Goal: Check status: Check status

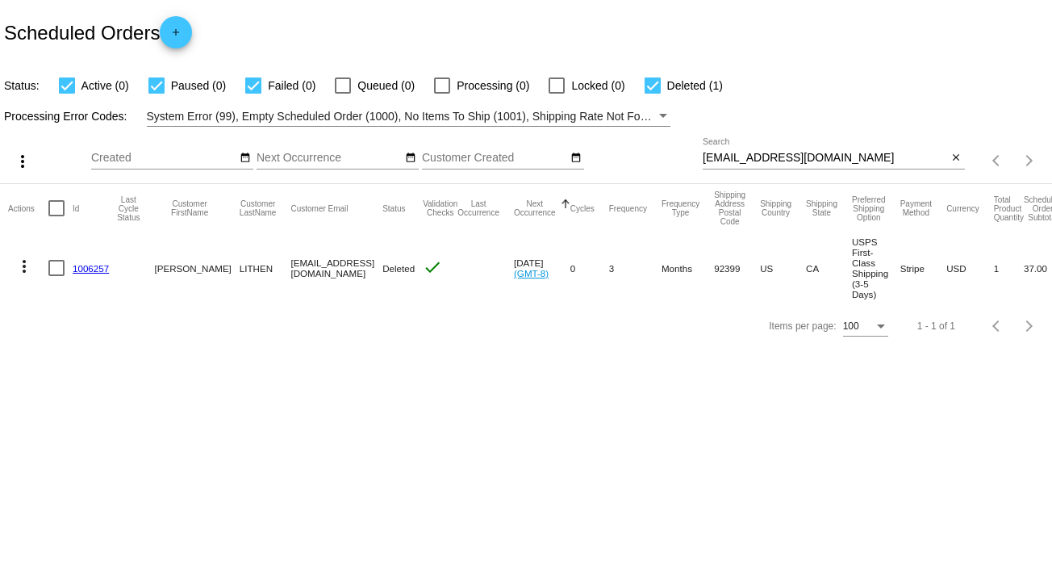
click at [733, 160] on input "[EMAIL_ADDRESS][DOMAIN_NAME]" at bounding box center [824, 158] width 245 height 13
paste input "lectnv"
type input "[EMAIL_ADDRESS][DOMAIN_NAME]"
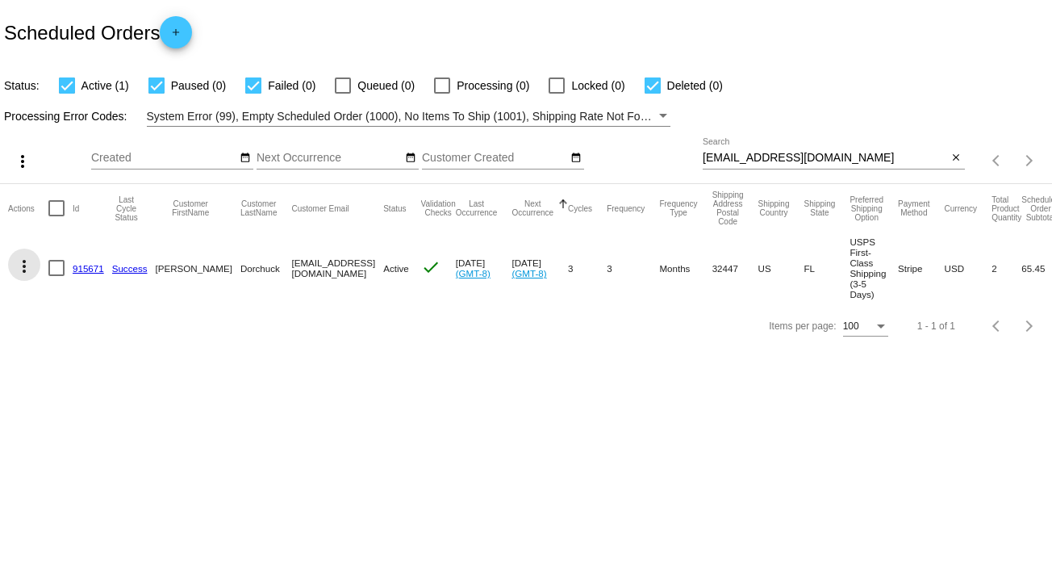
click at [16, 259] on mat-icon "more_vert" at bounding box center [24, 265] width 19 height 19
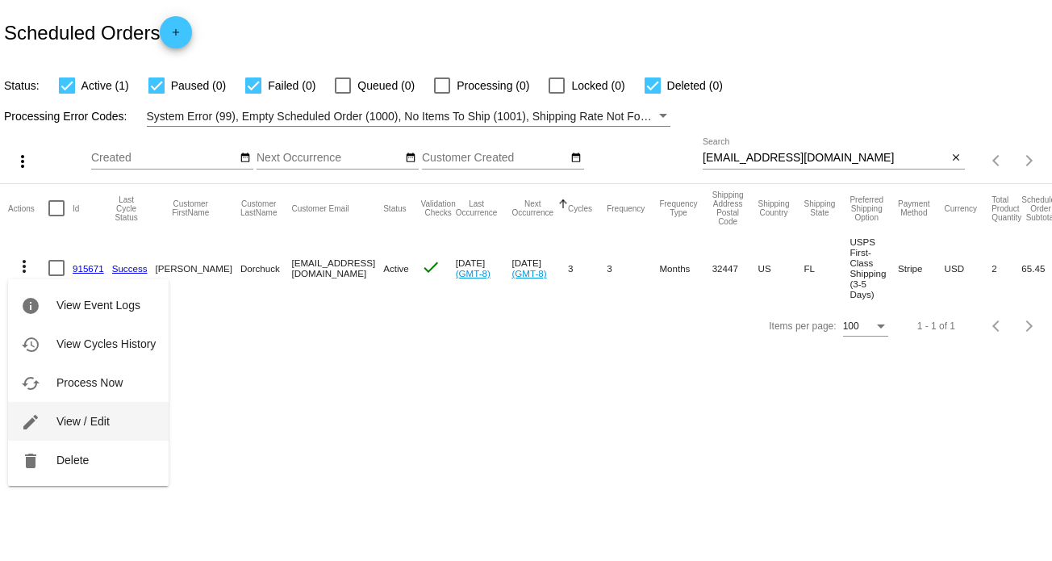
click at [77, 415] on span "View / Edit" at bounding box center [82, 421] width 53 height 13
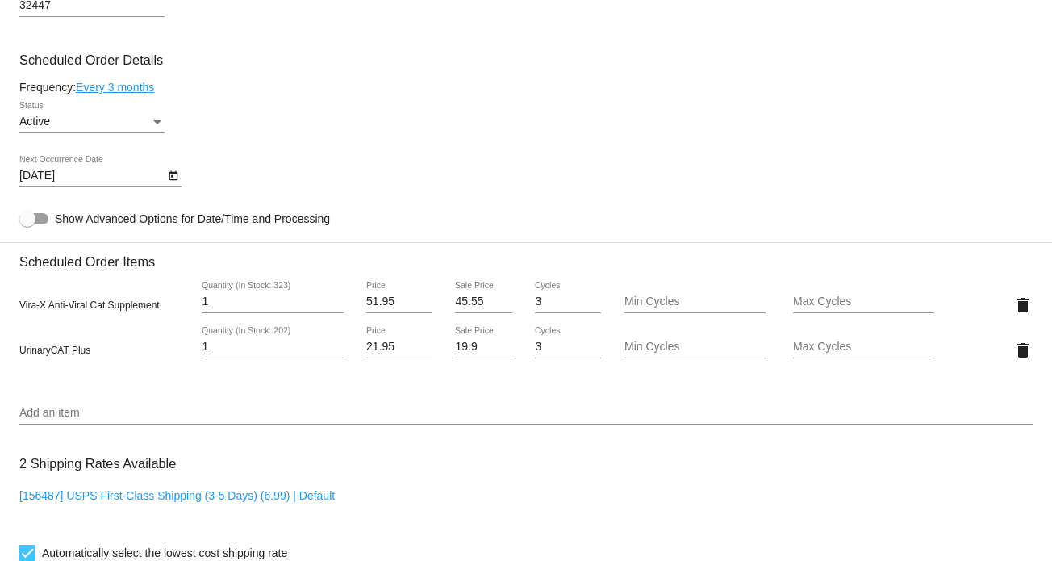
scroll to position [887, 0]
